Goal: Transaction & Acquisition: Purchase product/service

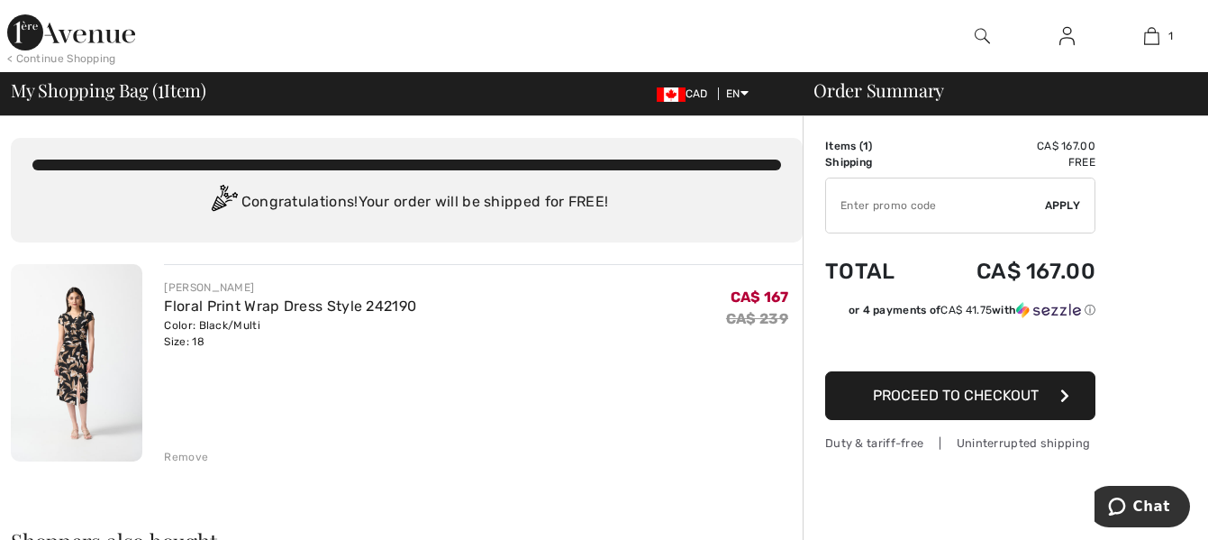
click at [939, 212] on input "TEXT" at bounding box center [935, 205] width 219 height 54
type input "EXTRA20"
click at [1062, 204] on span "Apply" at bounding box center [1063, 205] width 36 height 16
